Goal: Contribute content: Add original content to the website for others to see

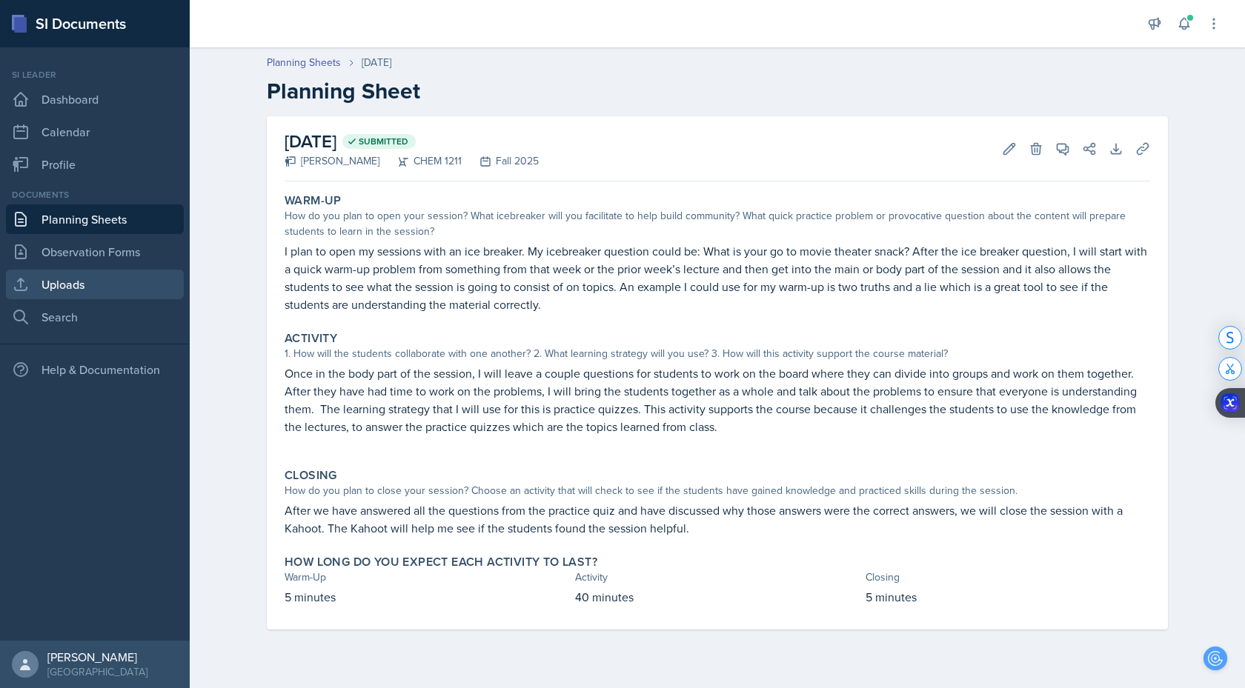
click at [79, 289] on link "Uploads" at bounding box center [95, 285] width 178 height 30
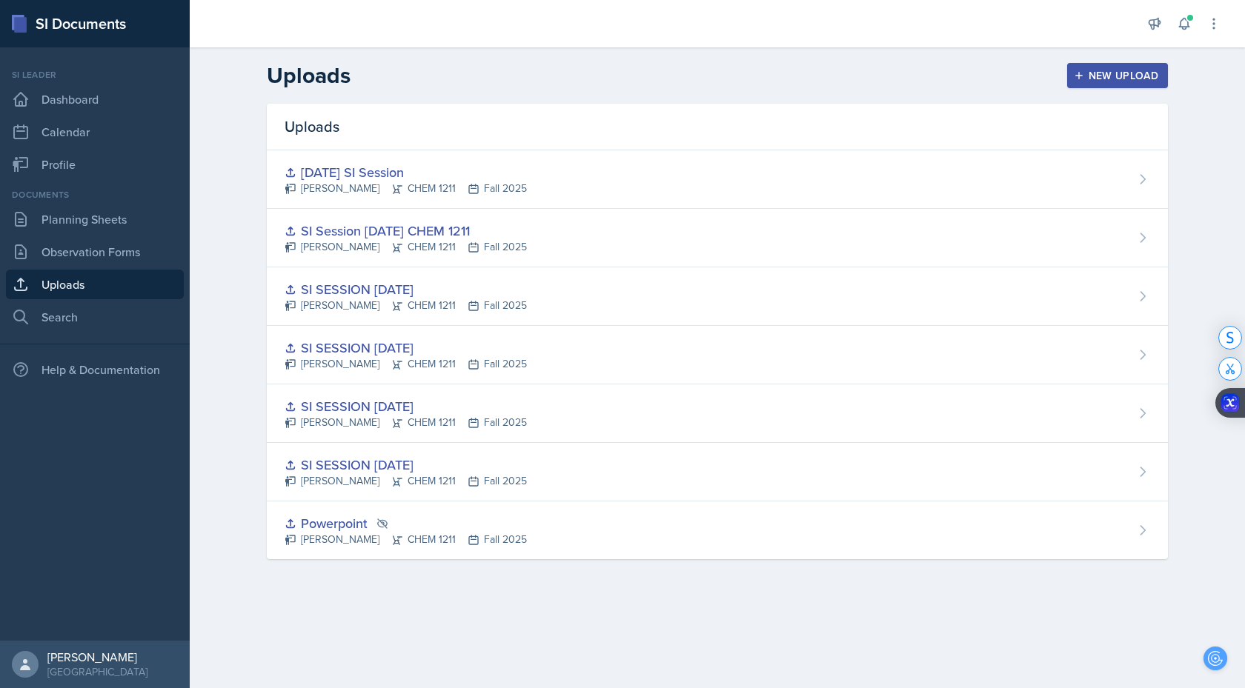
click at [1100, 70] on div "New Upload" at bounding box center [1118, 76] width 82 height 12
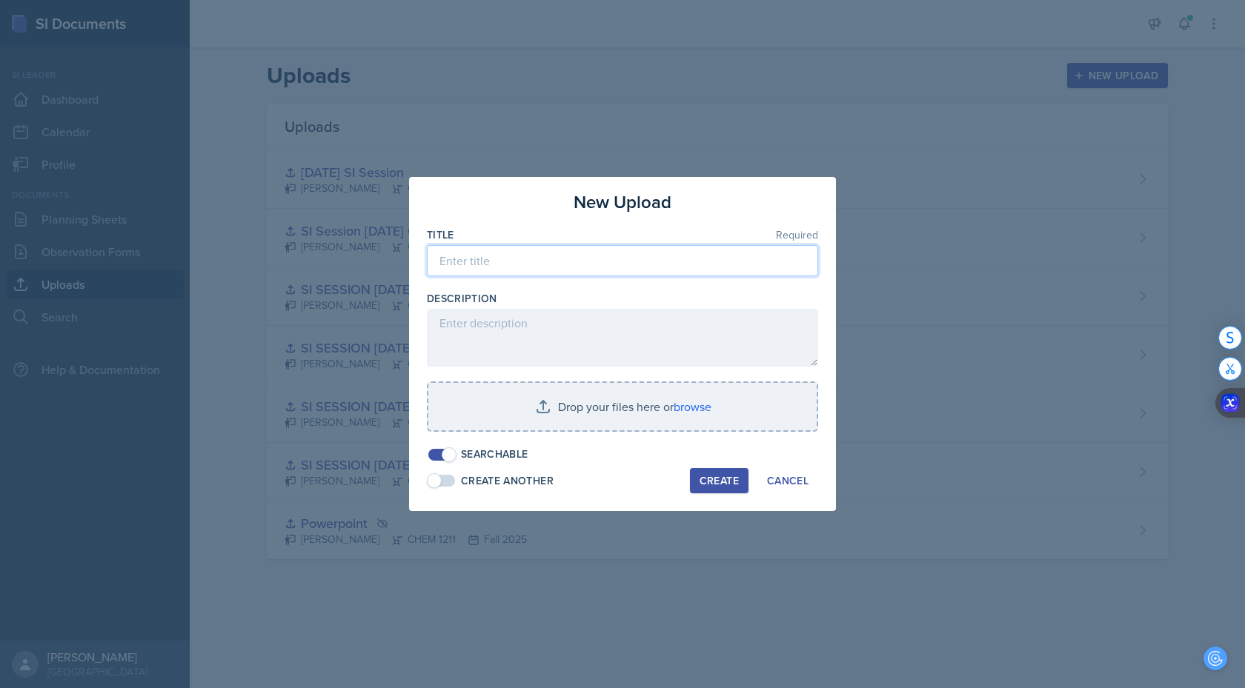
click at [521, 257] on input at bounding box center [622, 260] width 391 height 31
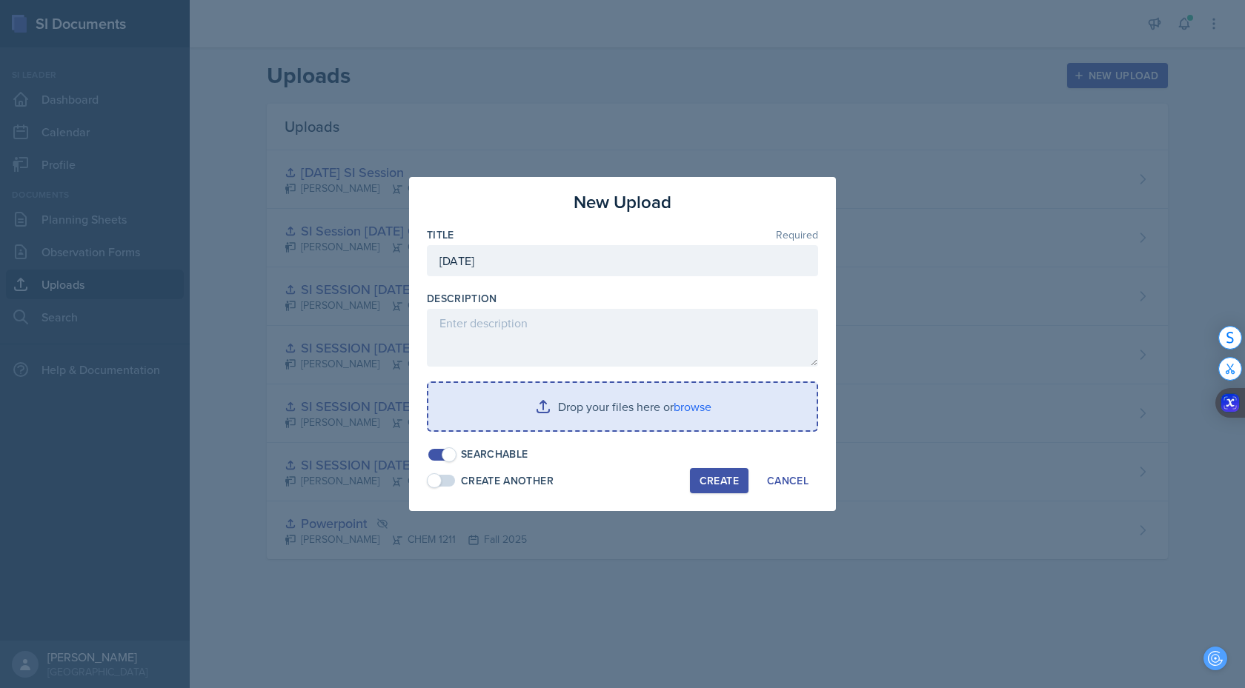
click at [686, 411] on input "file" at bounding box center [622, 406] width 388 height 47
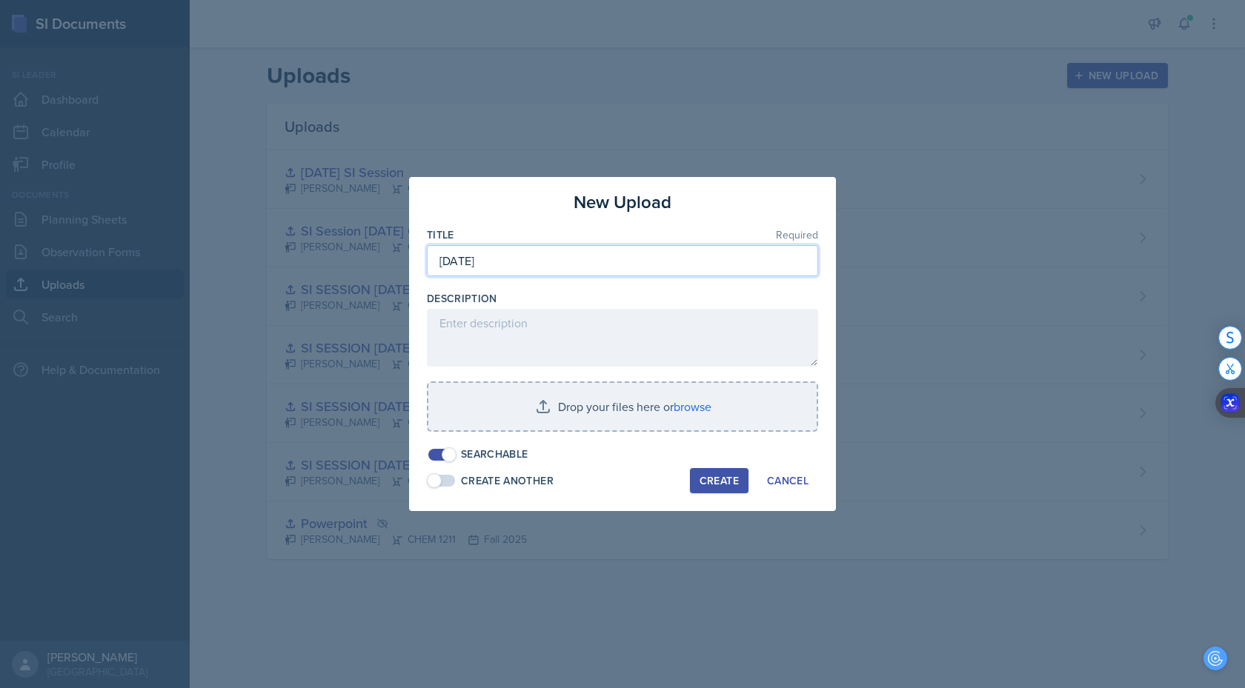
click at [642, 262] on input "[DATE]" at bounding box center [622, 260] width 391 height 31
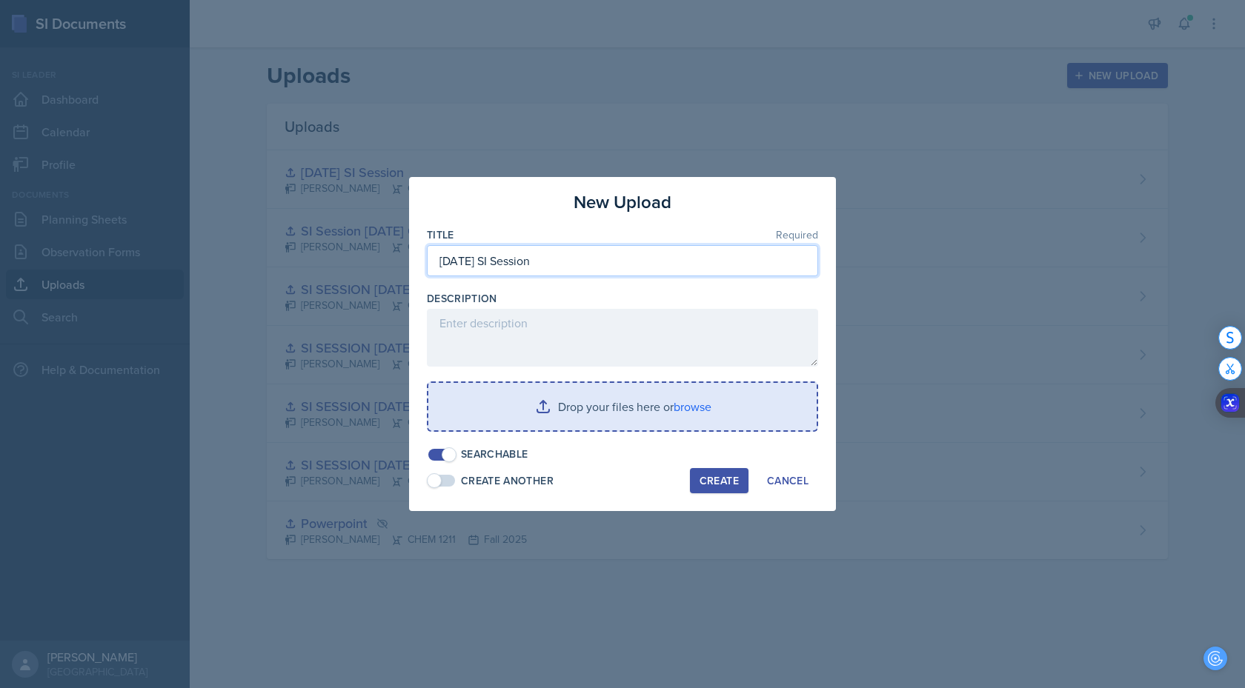
type input "[DATE] SI Session"
click at [687, 412] on input "file" at bounding box center [622, 406] width 388 height 47
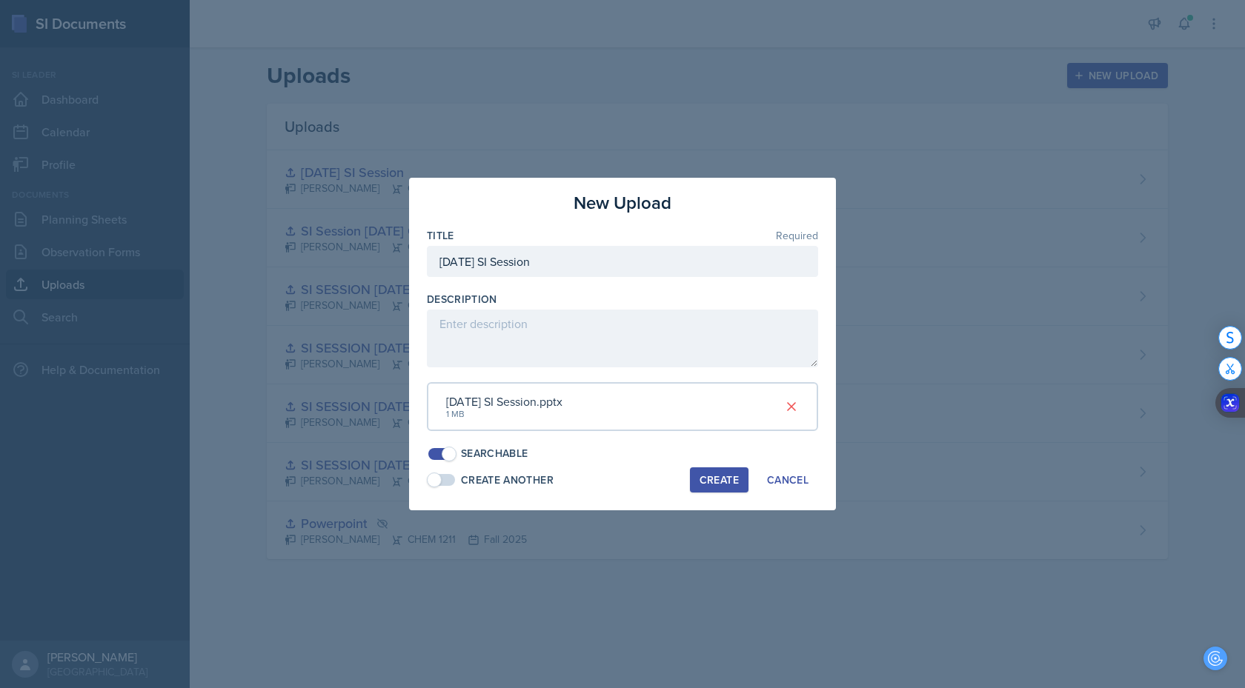
click at [736, 477] on div "Create" at bounding box center [719, 480] width 39 height 12
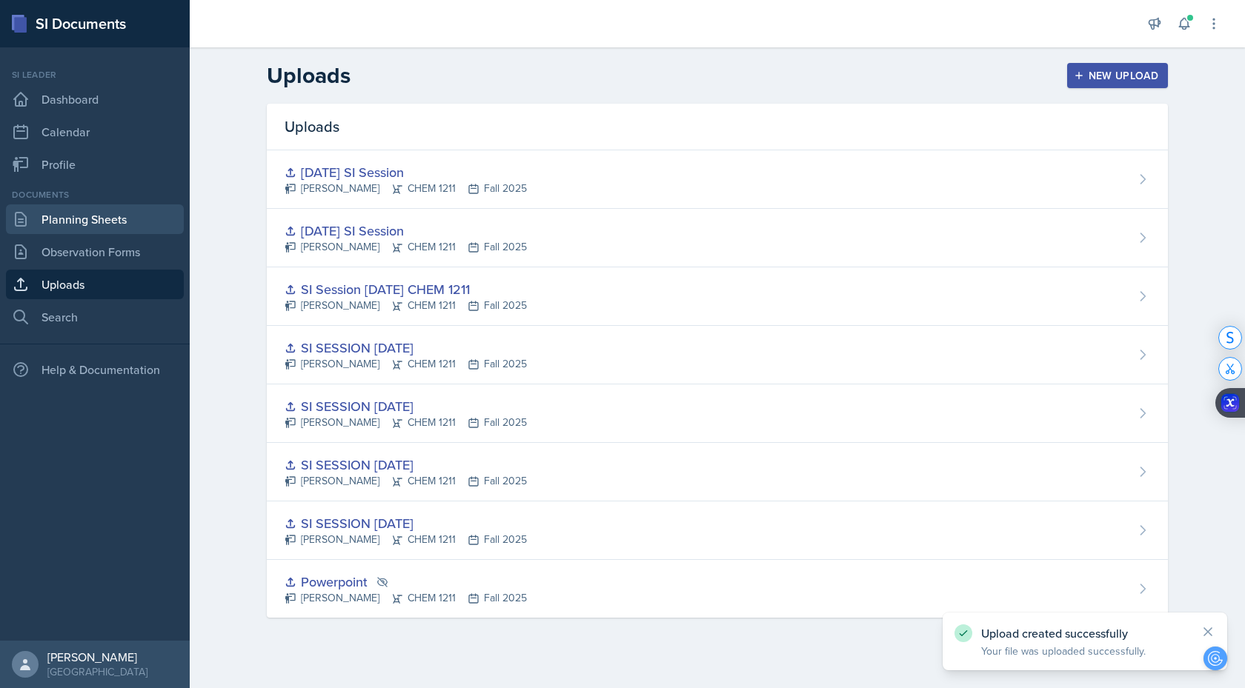
click at [120, 227] on link "Planning Sheets" at bounding box center [95, 220] width 178 height 30
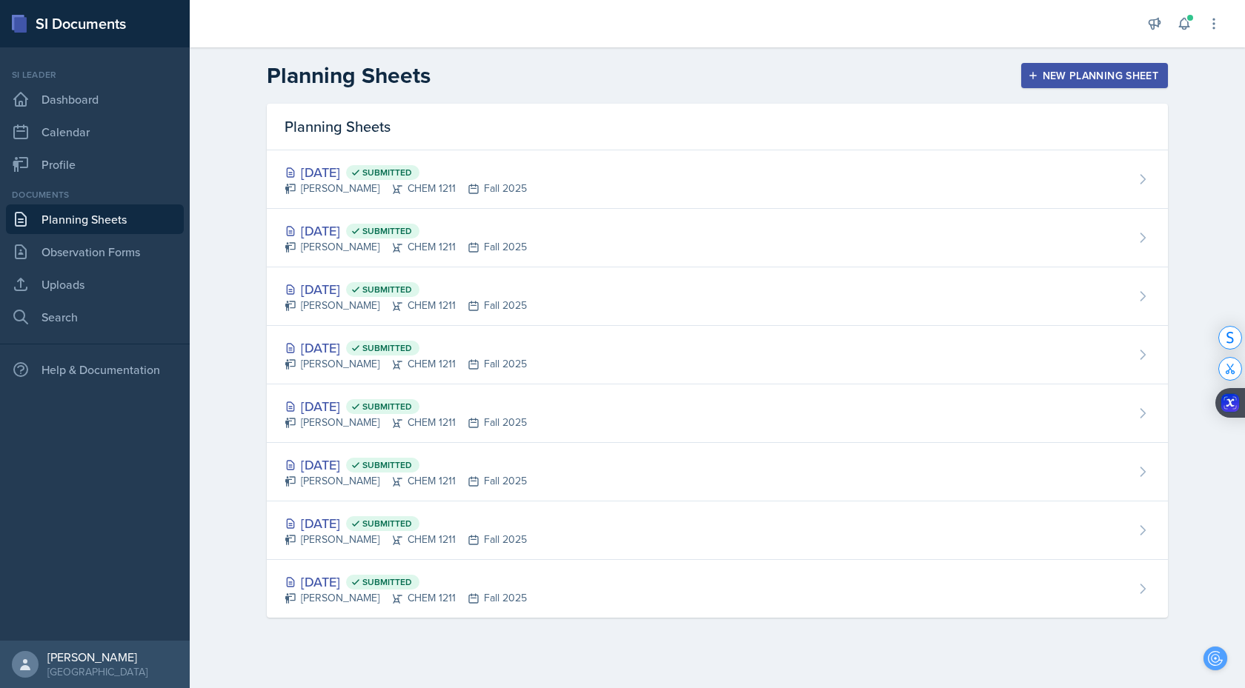
click at [1101, 73] on div "New Planning Sheet" at bounding box center [1094, 76] width 127 height 12
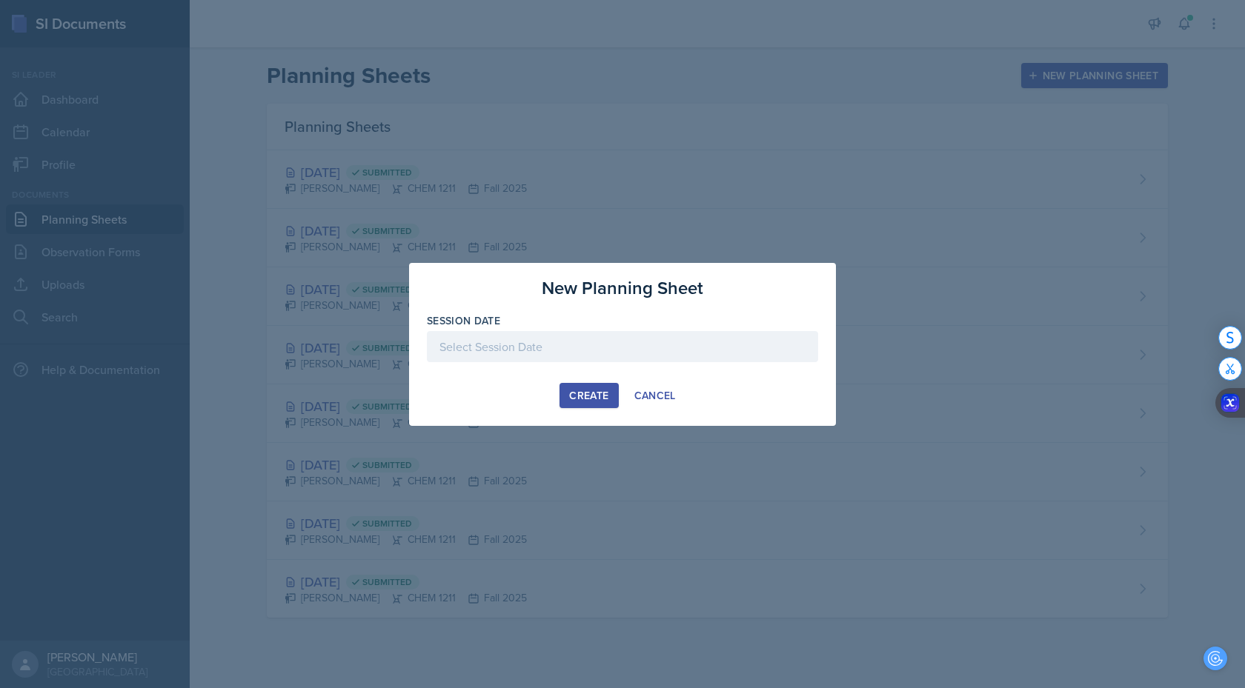
click at [623, 337] on div at bounding box center [622, 346] width 391 height 31
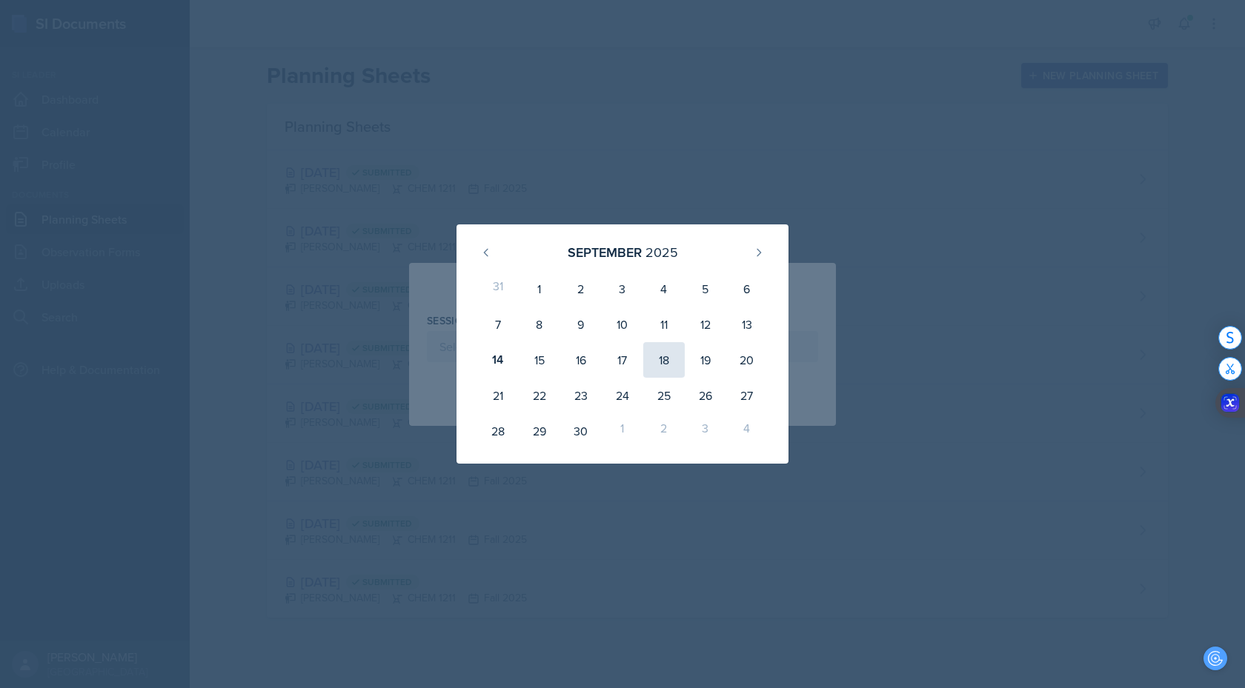
click at [668, 359] on div "18" at bounding box center [664, 360] width 42 height 36
type input "[DATE]"
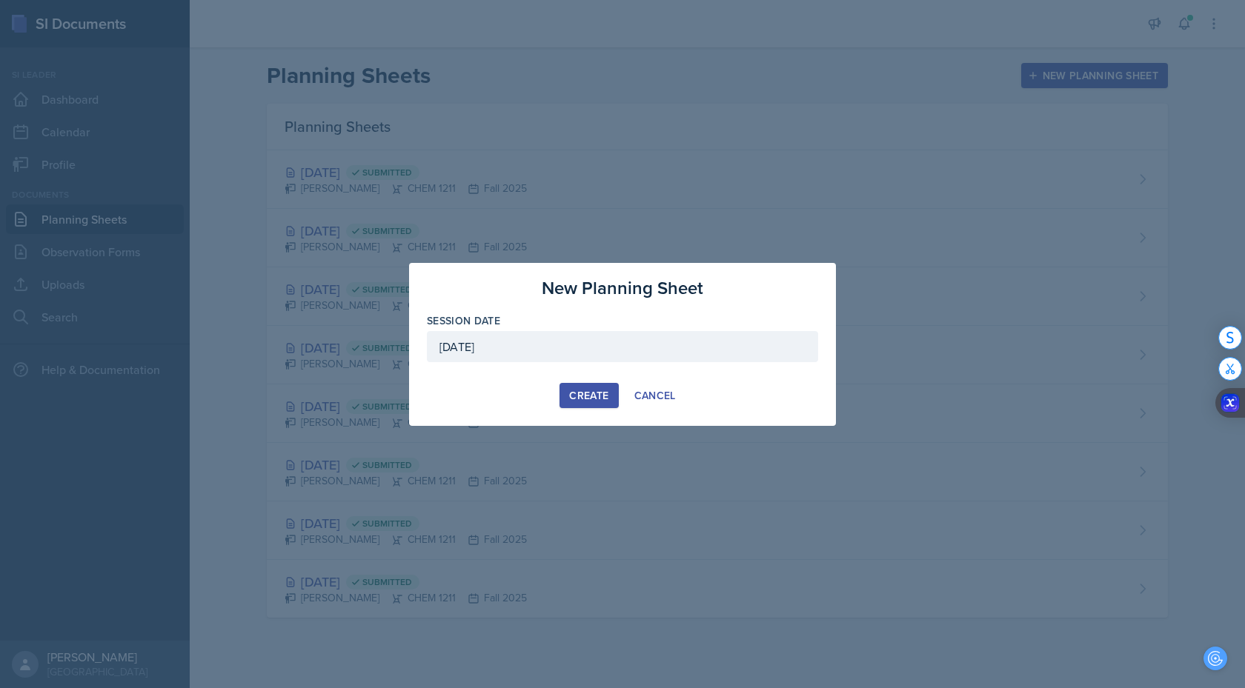
click at [589, 349] on div "[DATE]" at bounding box center [622, 346] width 391 height 31
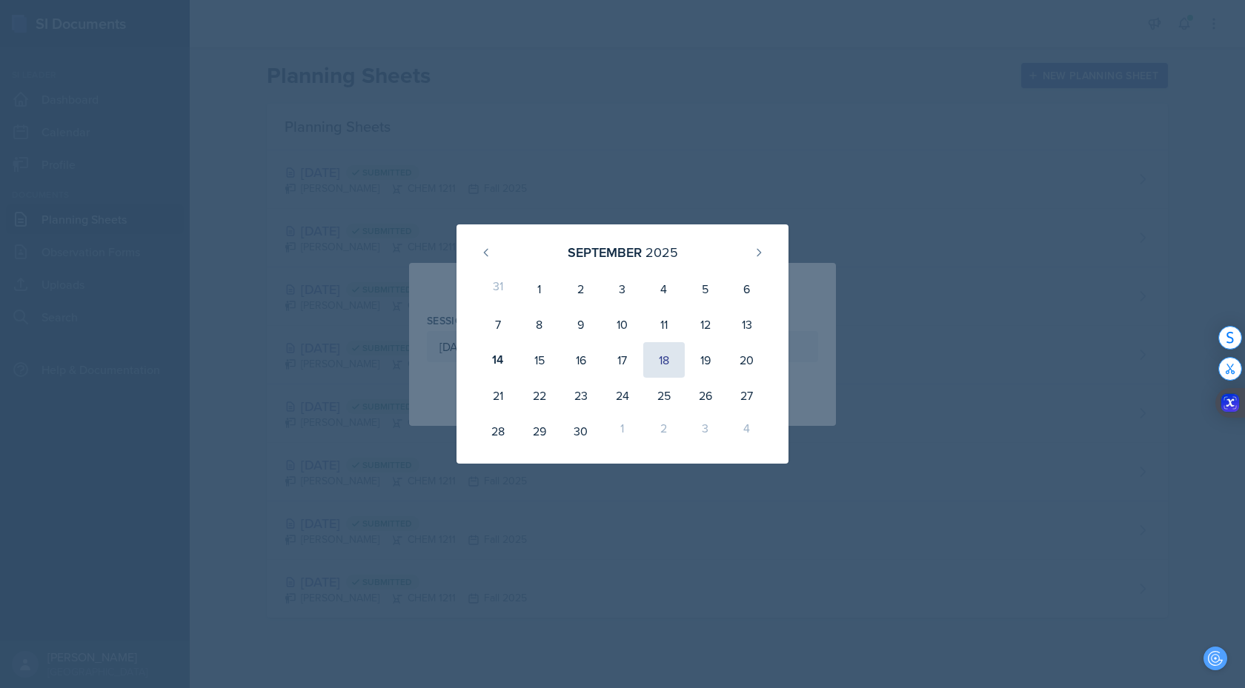
click at [662, 359] on div "18" at bounding box center [664, 360] width 42 height 36
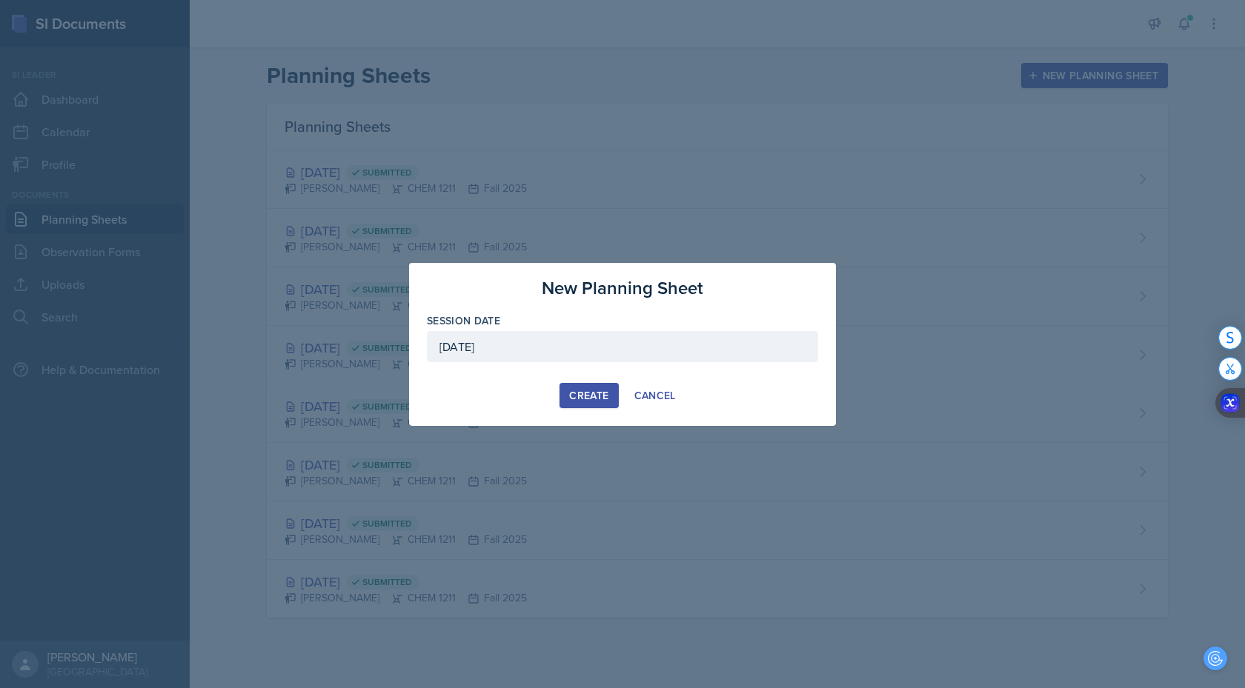
click at [592, 394] on div "Create" at bounding box center [588, 396] width 39 height 12
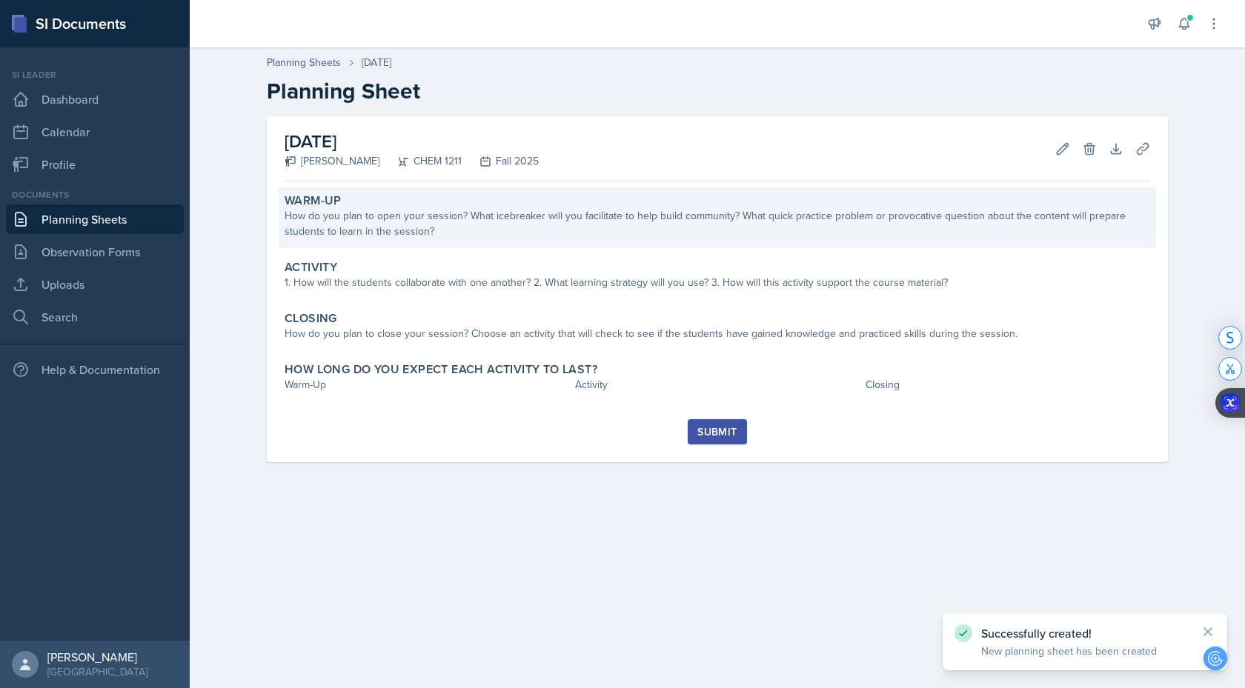
click at [498, 236] on div "How do you plan to open your session? What icebreaker will you facilitate to he…" at bounding box center [718, 223] width 866 height 31
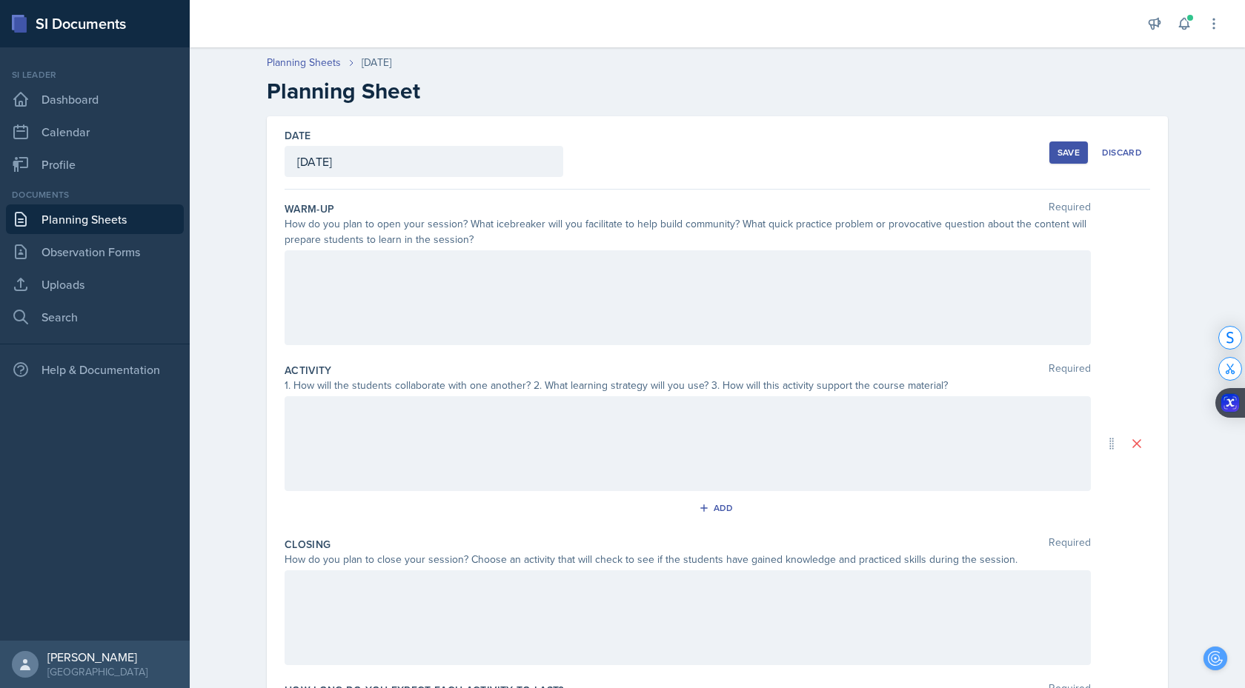
click at [455, 278] on div at bounding box center [688, 297] width 806 height 95
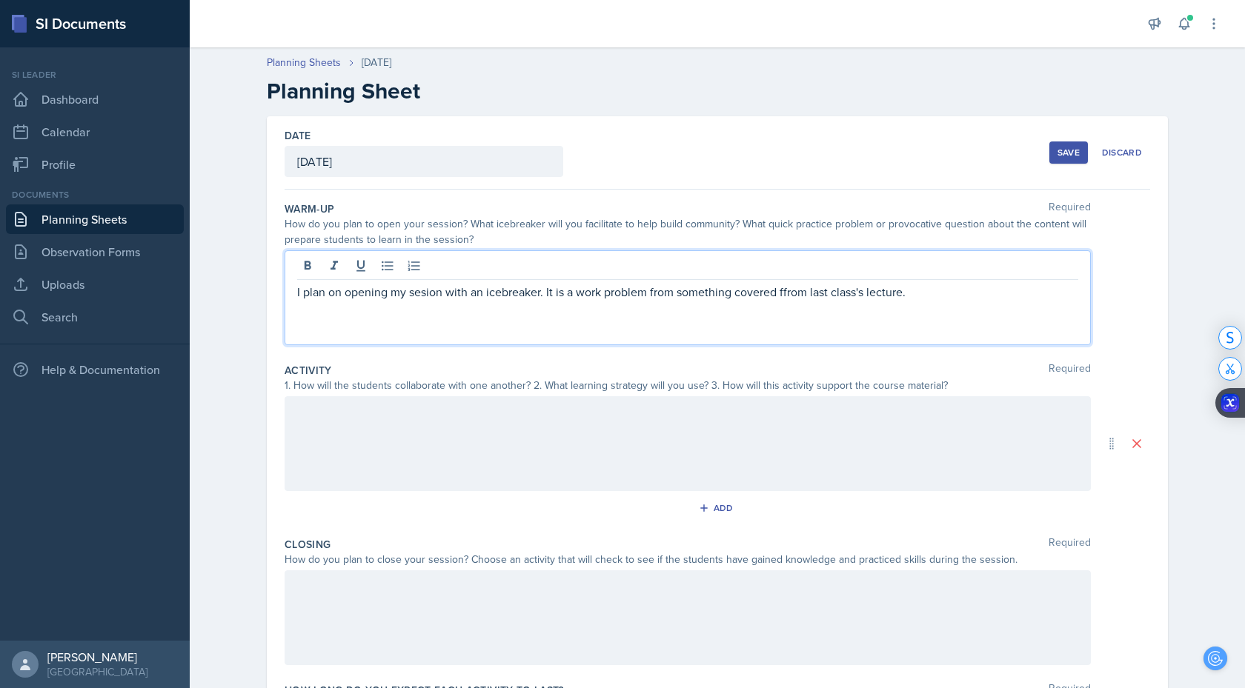
click at [0, 0] on div "in" at bounding box center [0, 0] width 0 height 0
click at [0, 0] on div "session" at bounding box center [0, 0] width 0 height 0
click at [546, 441] on div at bounding box center [688, 443] width 806 height 95
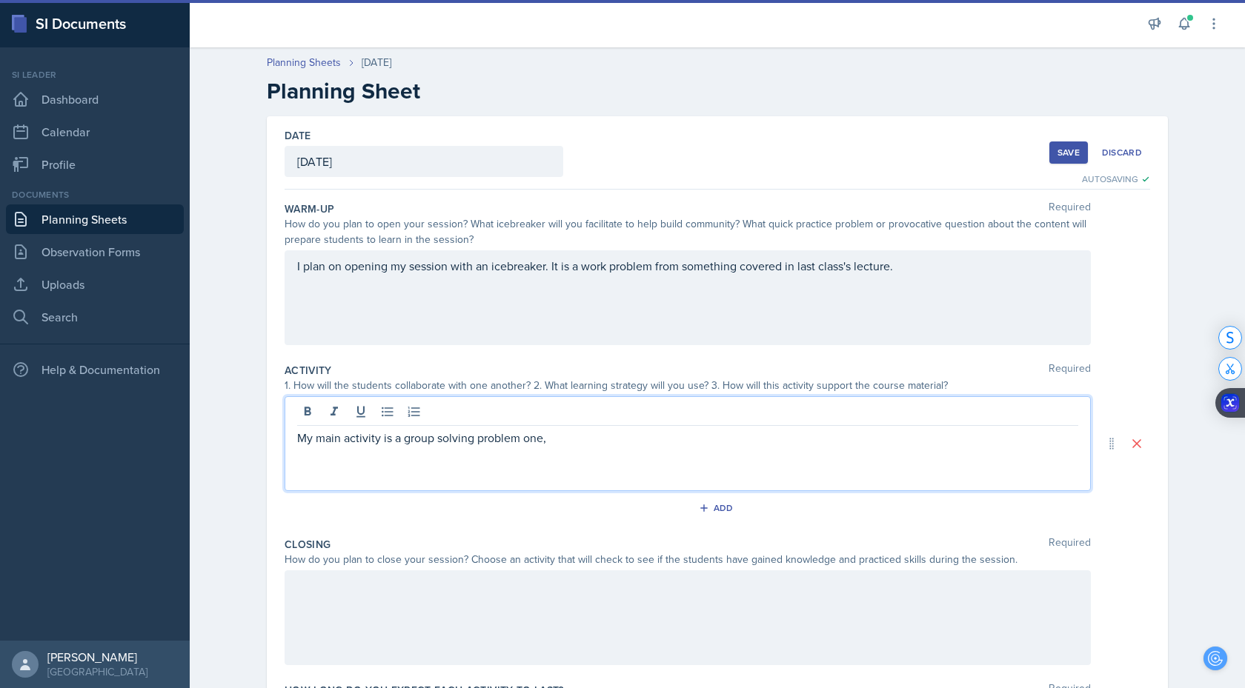
click at [0, 0] on span "e" at bounding box center [0, 0] width 0 height 0
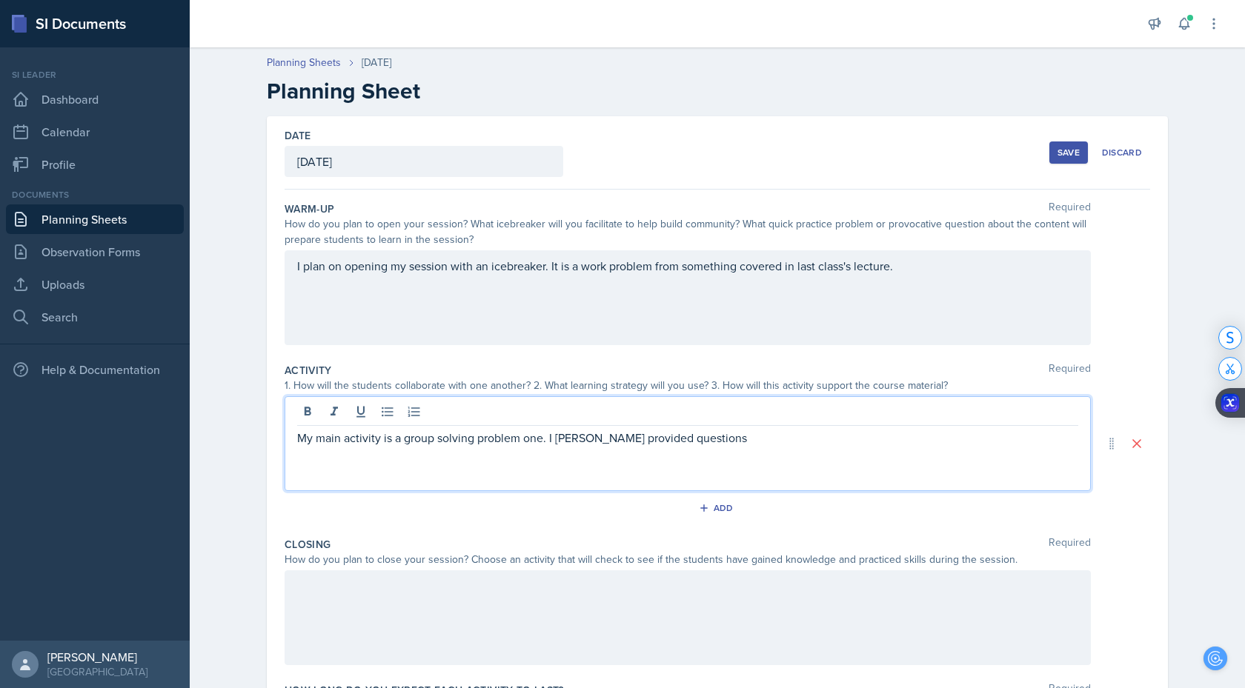
click at [588, 437] on p "My main activity is a group solving problem one. I [PERSON_NAME] provided quest…" at bounding box center [687, 438] width 781 height 18
click at [0, 0] on span "o" at bounding box center [0, 0] width 0 height 0
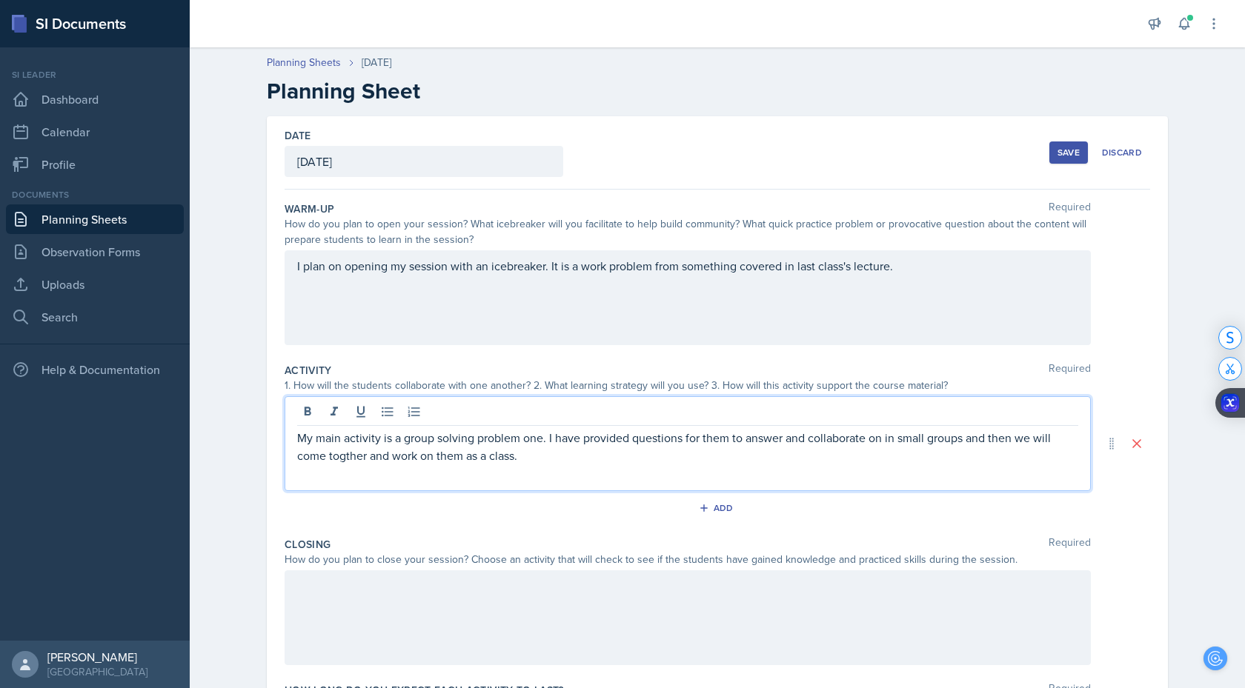
click at [0, 0] on div "together" at bounding box center [0, 0] width 0 height 0
click at [0, 0] on span "r" at bounding box center [0, 0] width 0 height 0
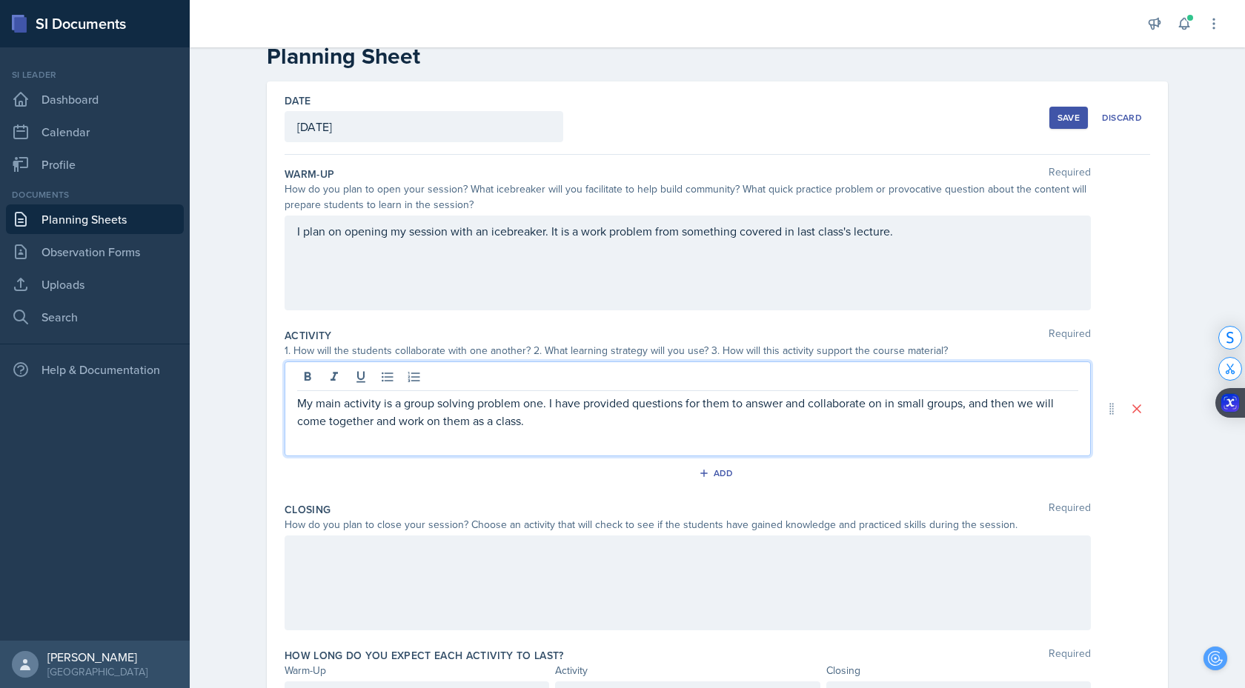
click at [526, 576] on div at bounding box center [688, 583] width 806 height 95
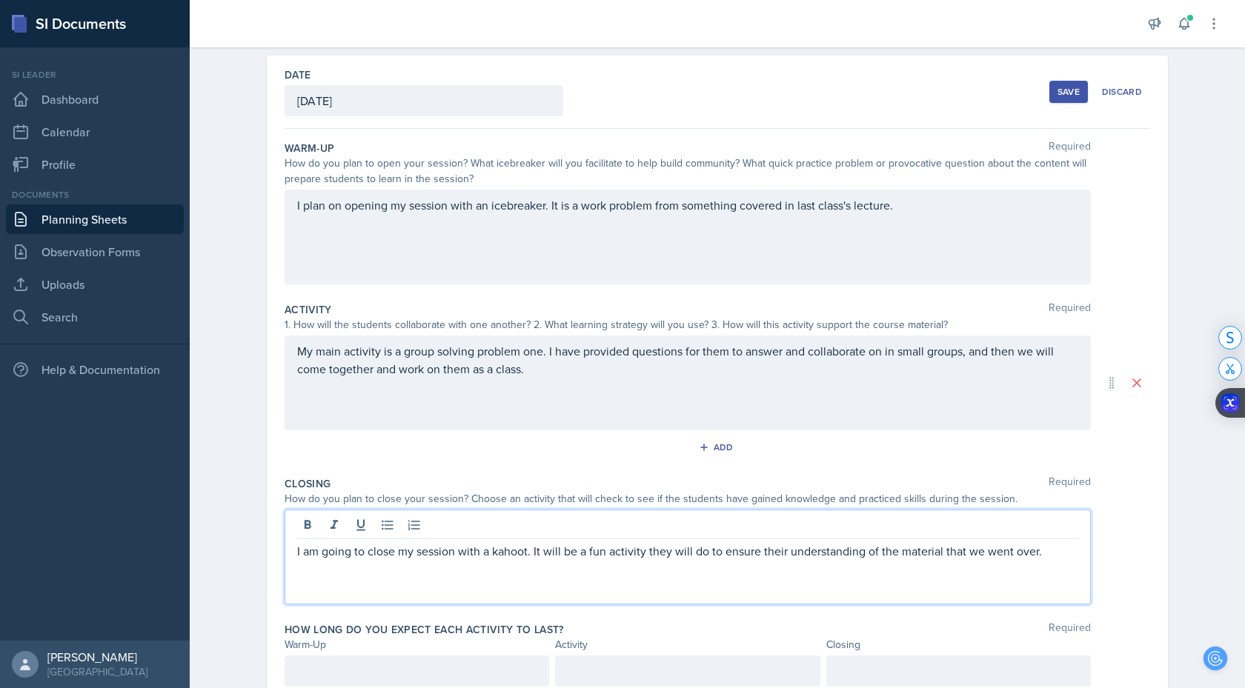
scroll to position [119, 0]
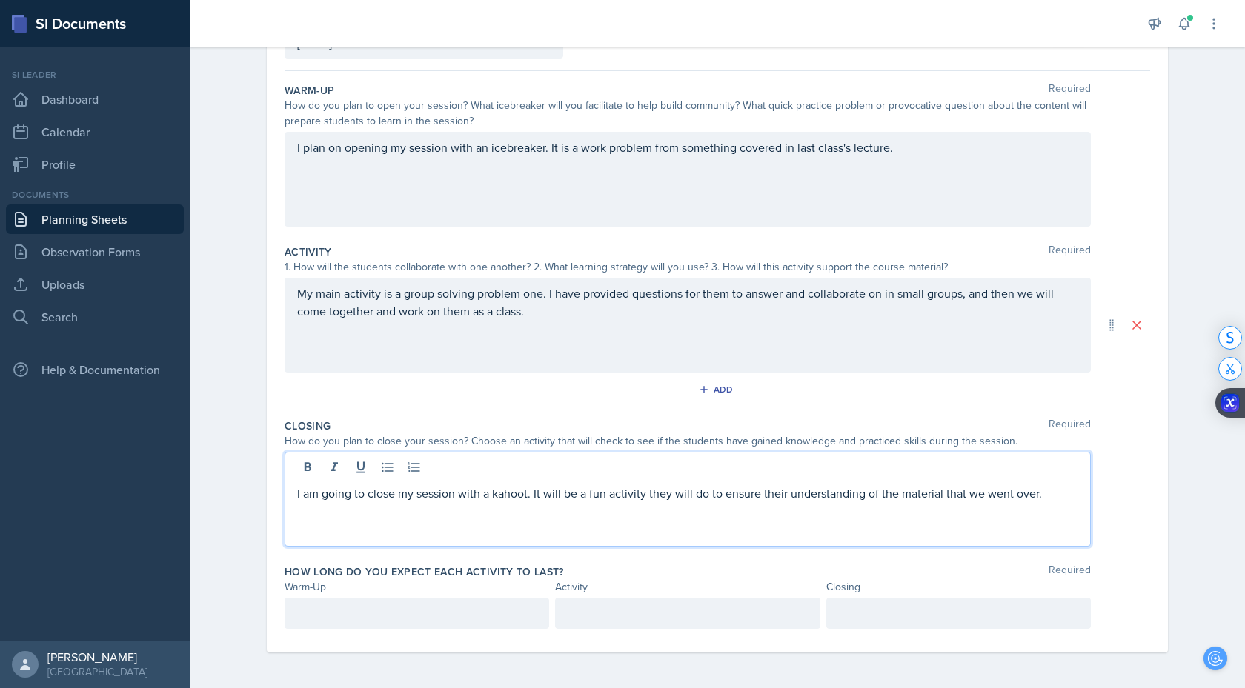
click at [322, 614] on p at bounding box center [416, 614] width 239 height 18
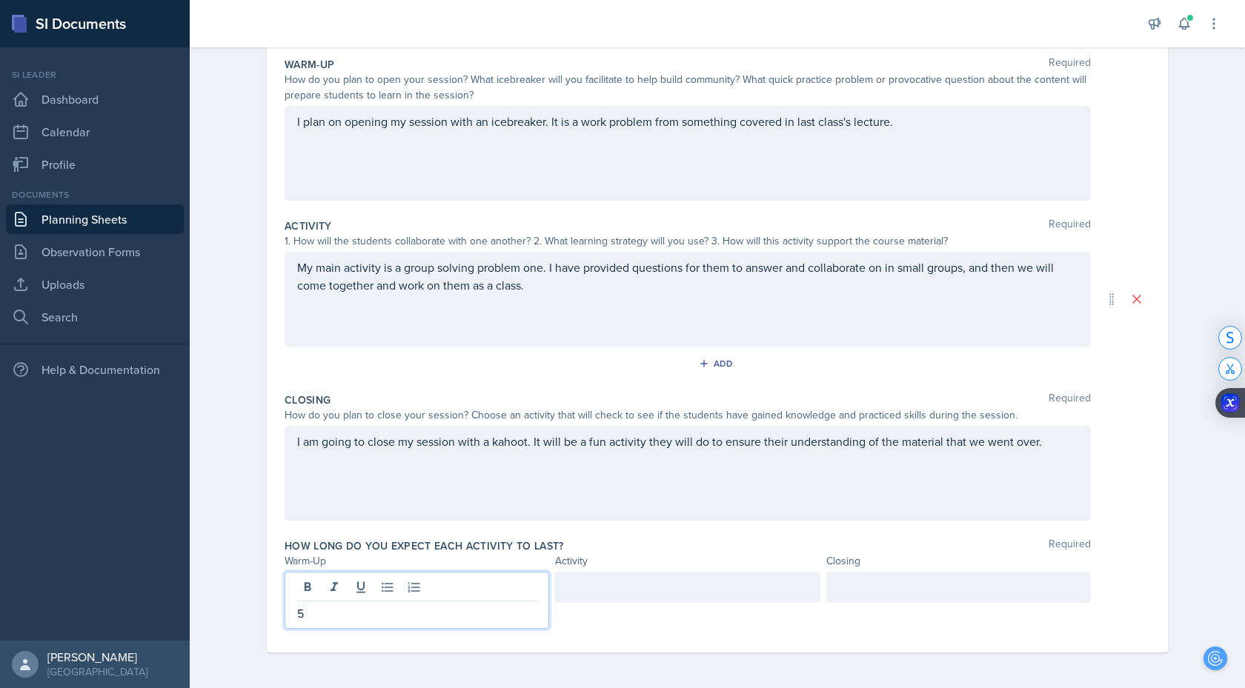
click at [682, 584] on div at bounding box center [687, 587] width 265 height 31
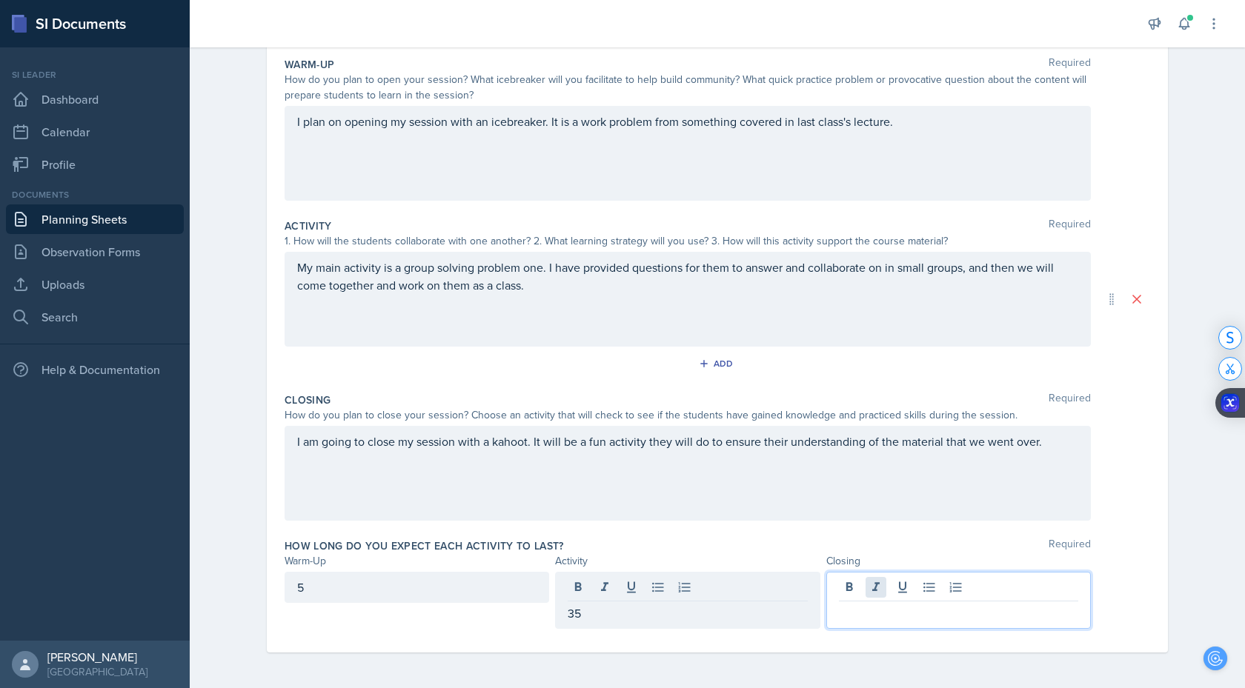
click at [882, 592] on div at bounding box center [958, 600] width 265 height 57
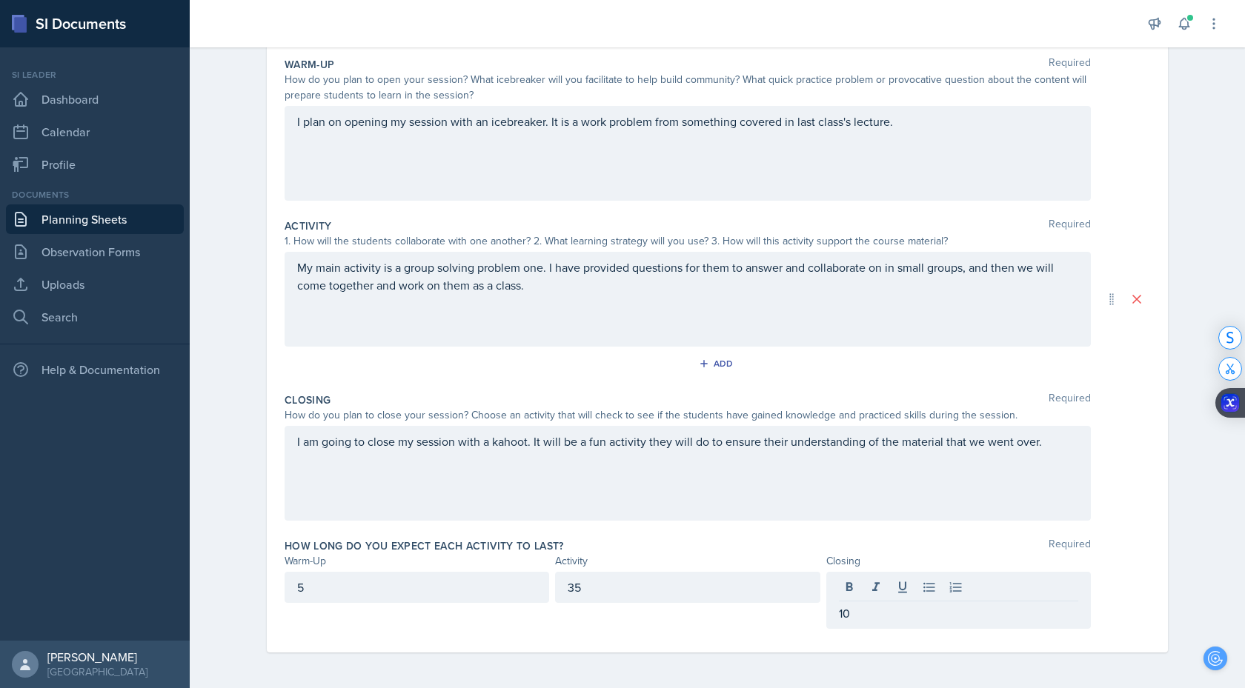
click at [783, 542] on div "How long do you expect each activity to last? Required" at bounding box center [718, 546] width 866 height 15
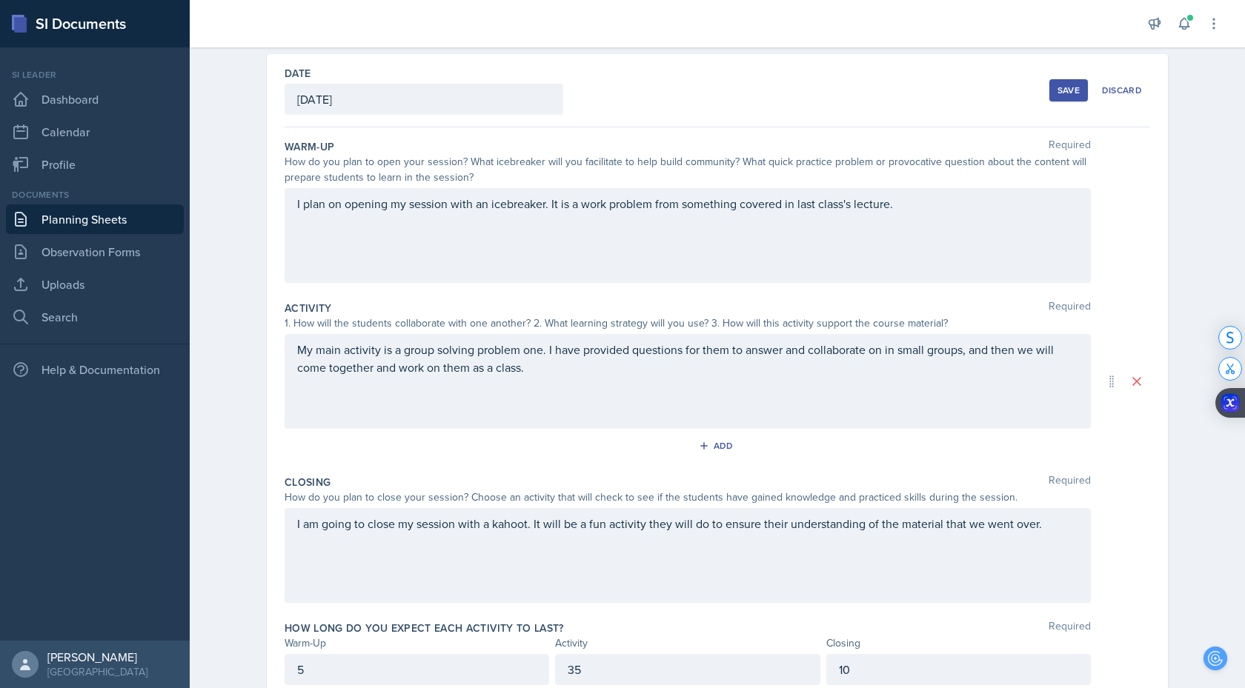
scroll to position [6, 0]
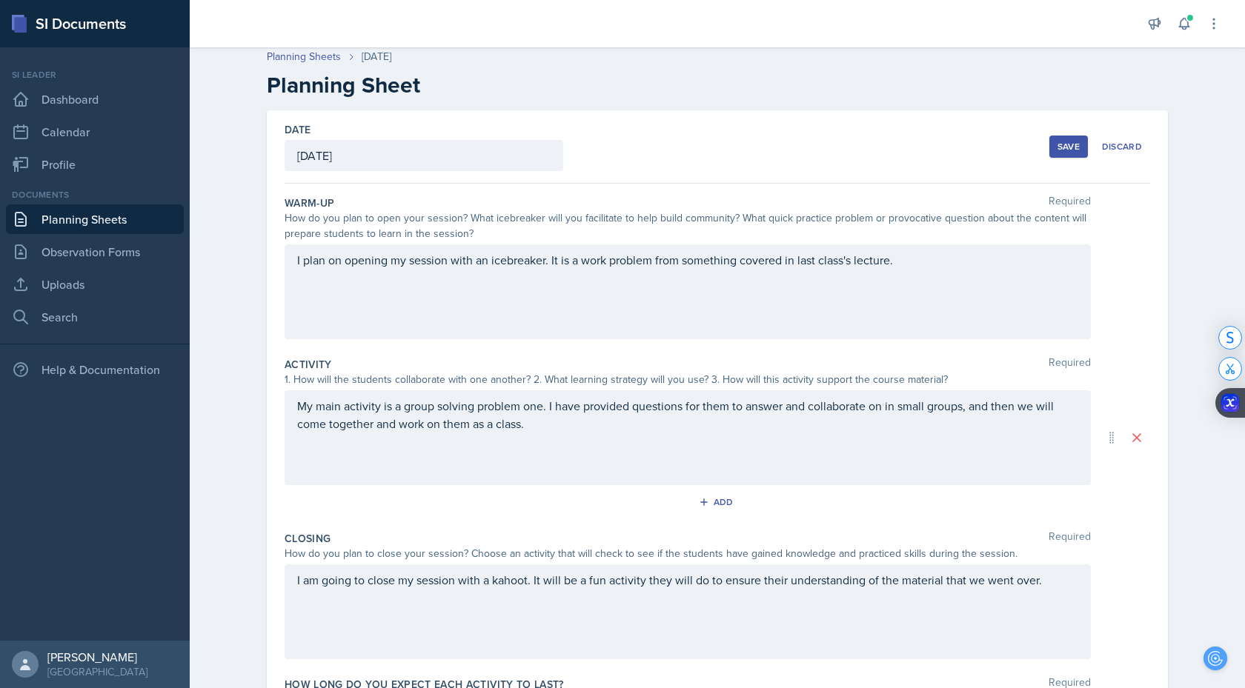
click at [1075, 151] on div "Save" at bounding box center [1069, 147] width 22 height 12
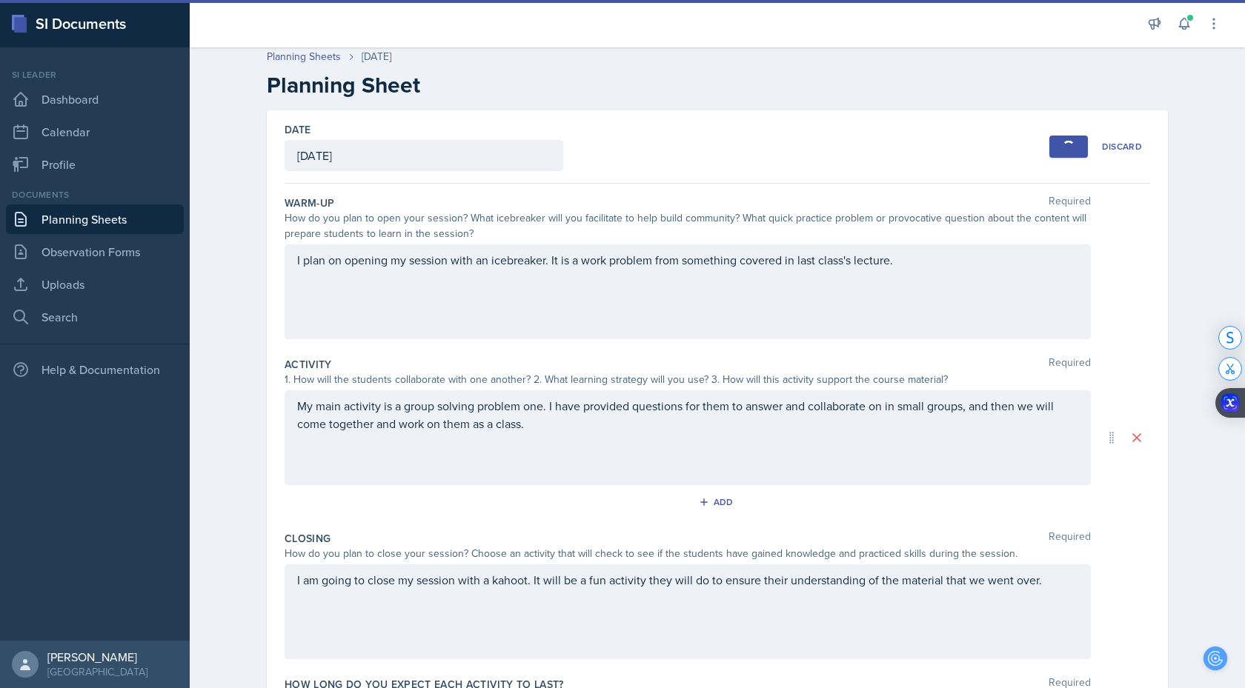
scroll to position [0, 0]
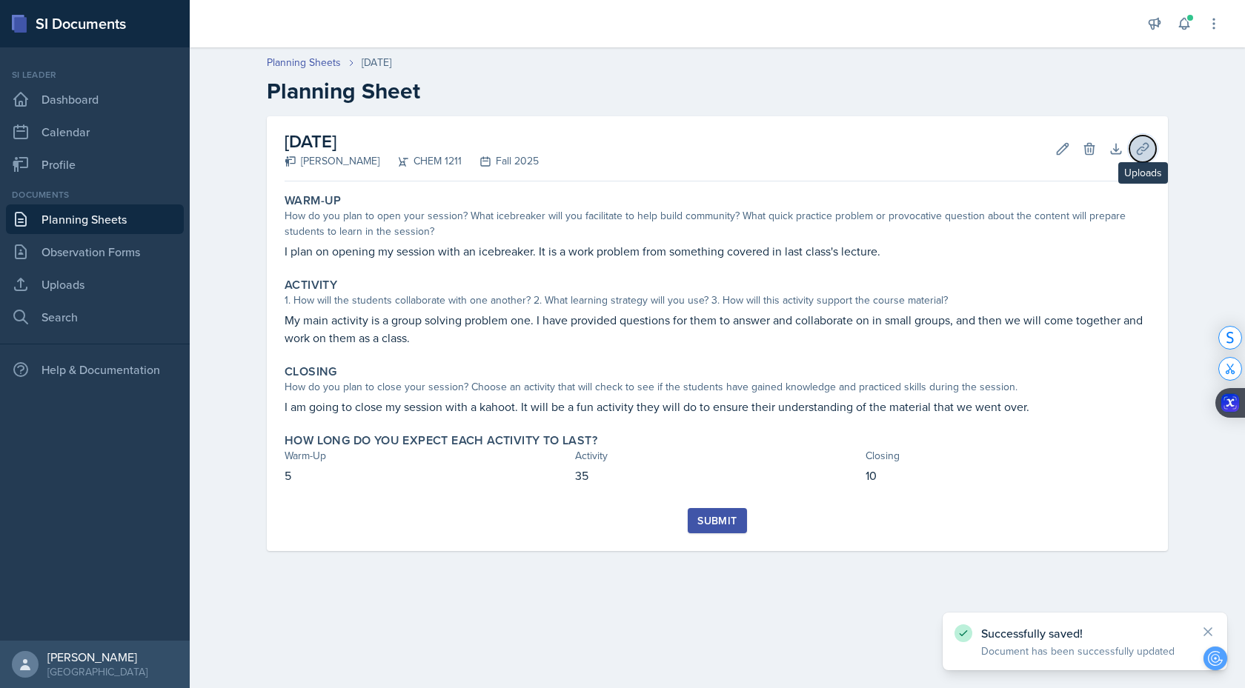
click at [1144, 151] on icon at bounding box center [1142, 149] width 15 height 15
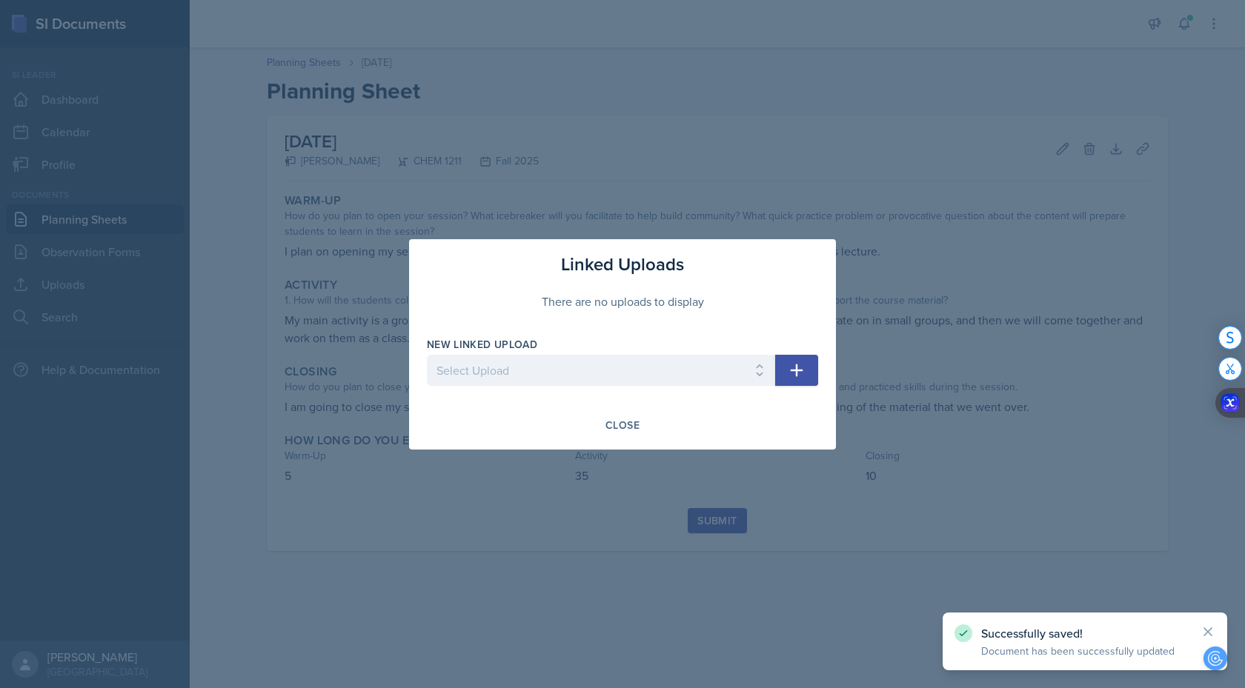
click at [792, 380] on button "button" at bounding box center [796, 370] width 43 height 31
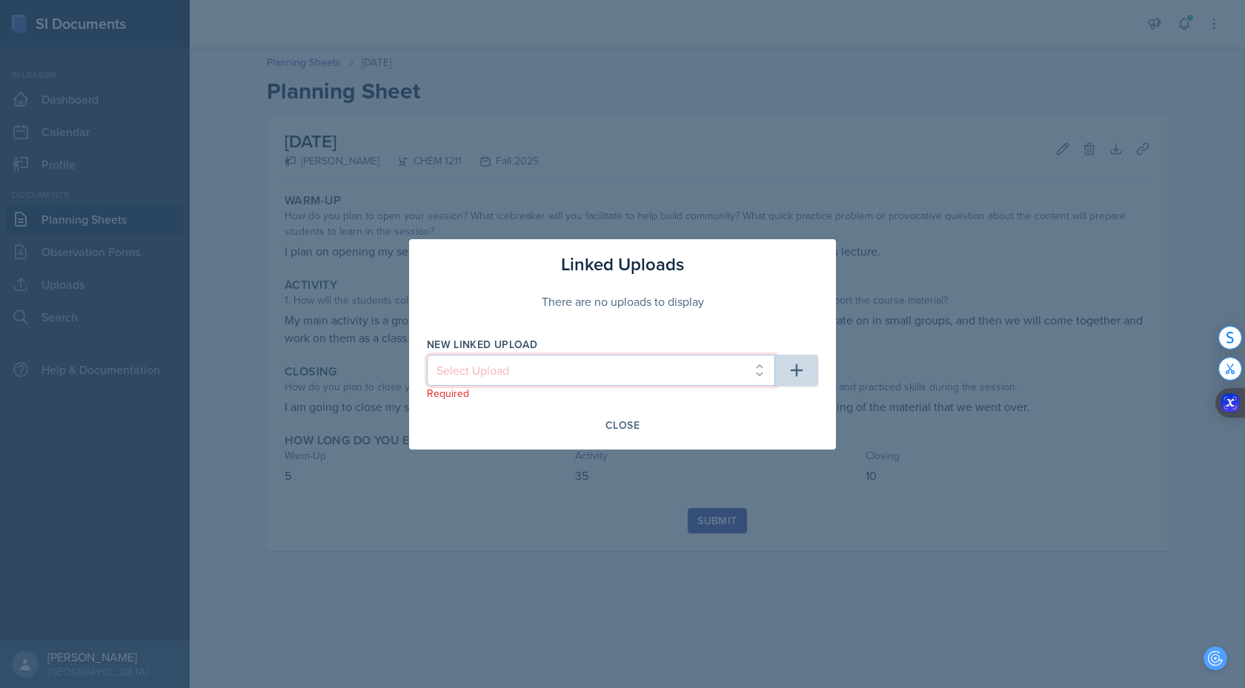
click at [732, 376] on select "Select Upload Powerpoint SI SESSION [DATE] SI SESSION [DATE] SI SESSION [DATE] …" at bounding box center [601, 370] width 348 height 31
select select "6f524e64-b27b-4e16-bdf9-44d277886c72"
click at [811, 371] on button "button" at bounding box center [796, 370] width 43 height 31
select select
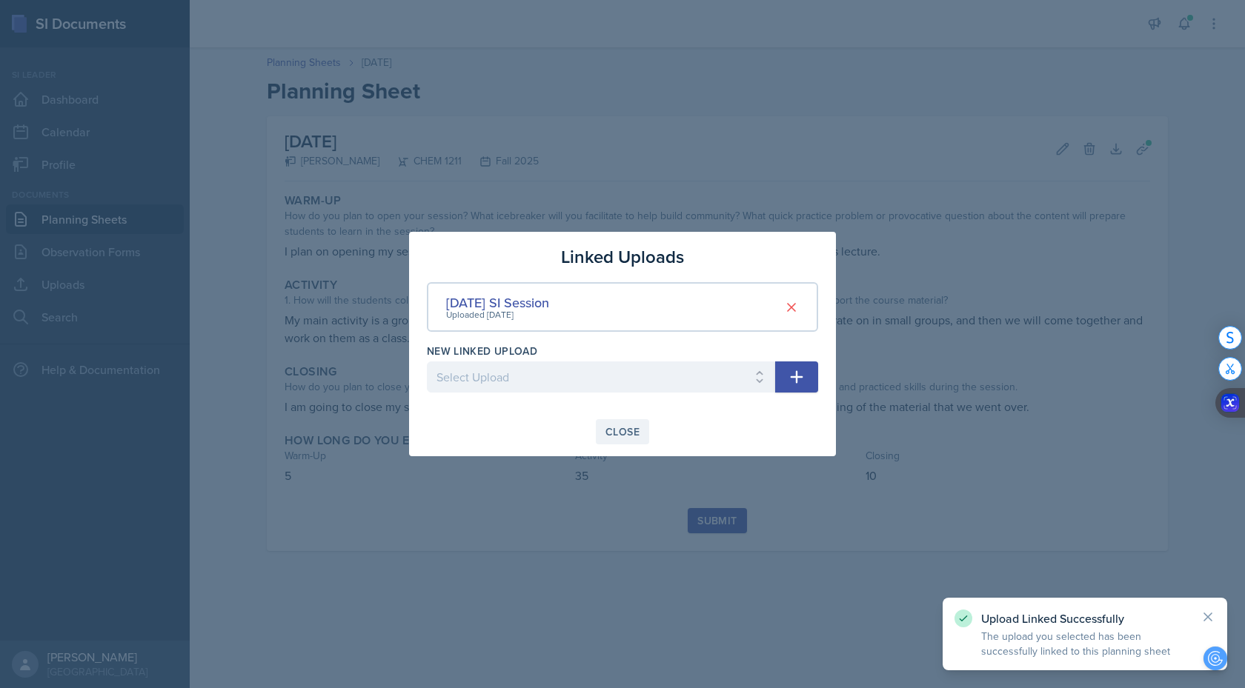
click at [626, 430] on div "Close" at bounding box center [622, 432] width 34 height 12
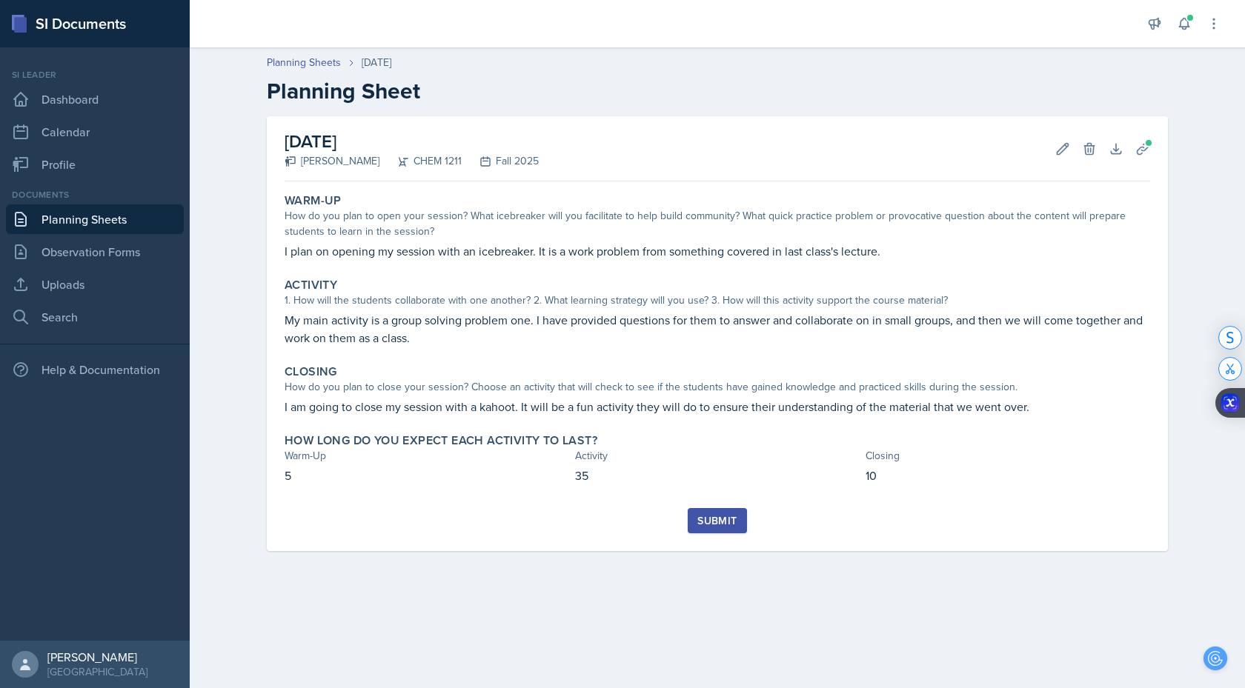
click at [720, 516] on div "Submit" at bounding box center [716, 521] width 39 height 12
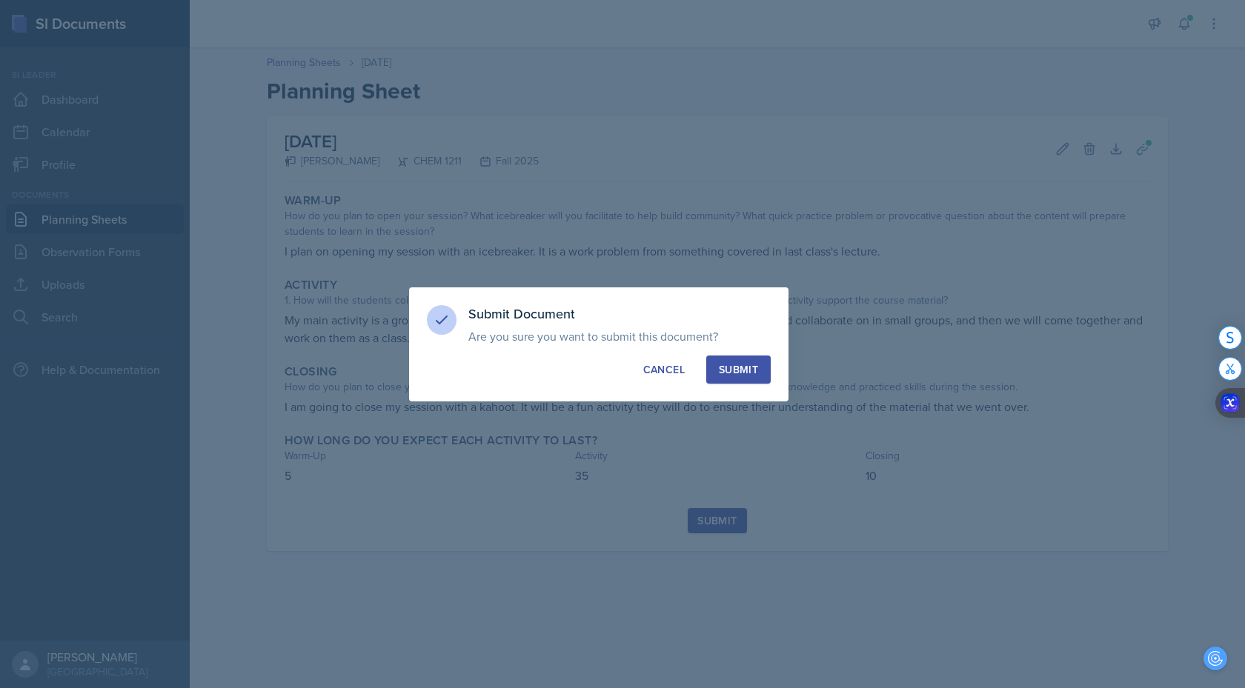
click at [746, 365] on div "Submit" at bounding box center [738, 369] width 39 height 15
